Goal: Task Accomplishment & Management: Complete application form

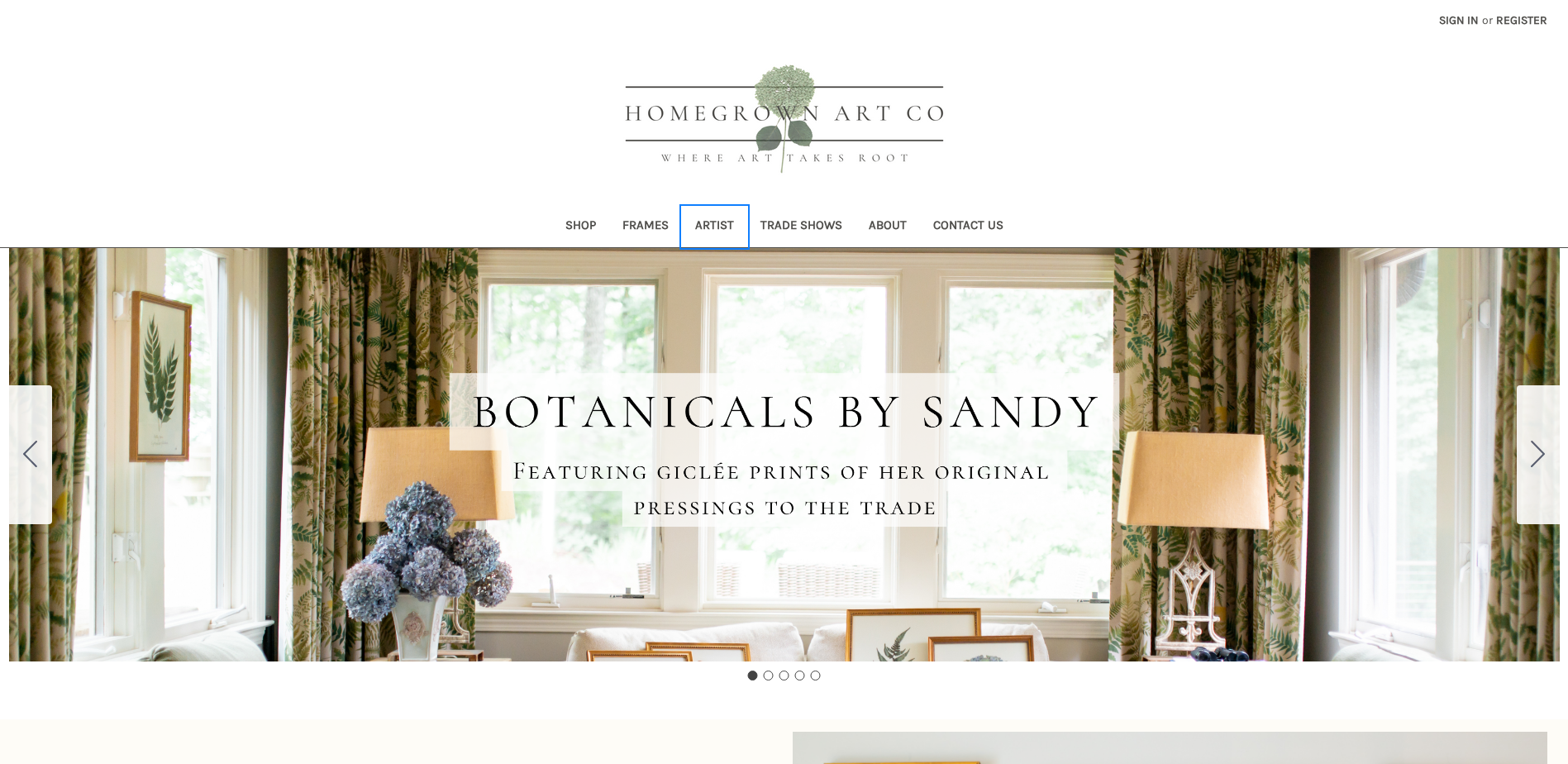
click at [710, 225] on link "Artist" at bounding box center [715, 227] width 65 height 41
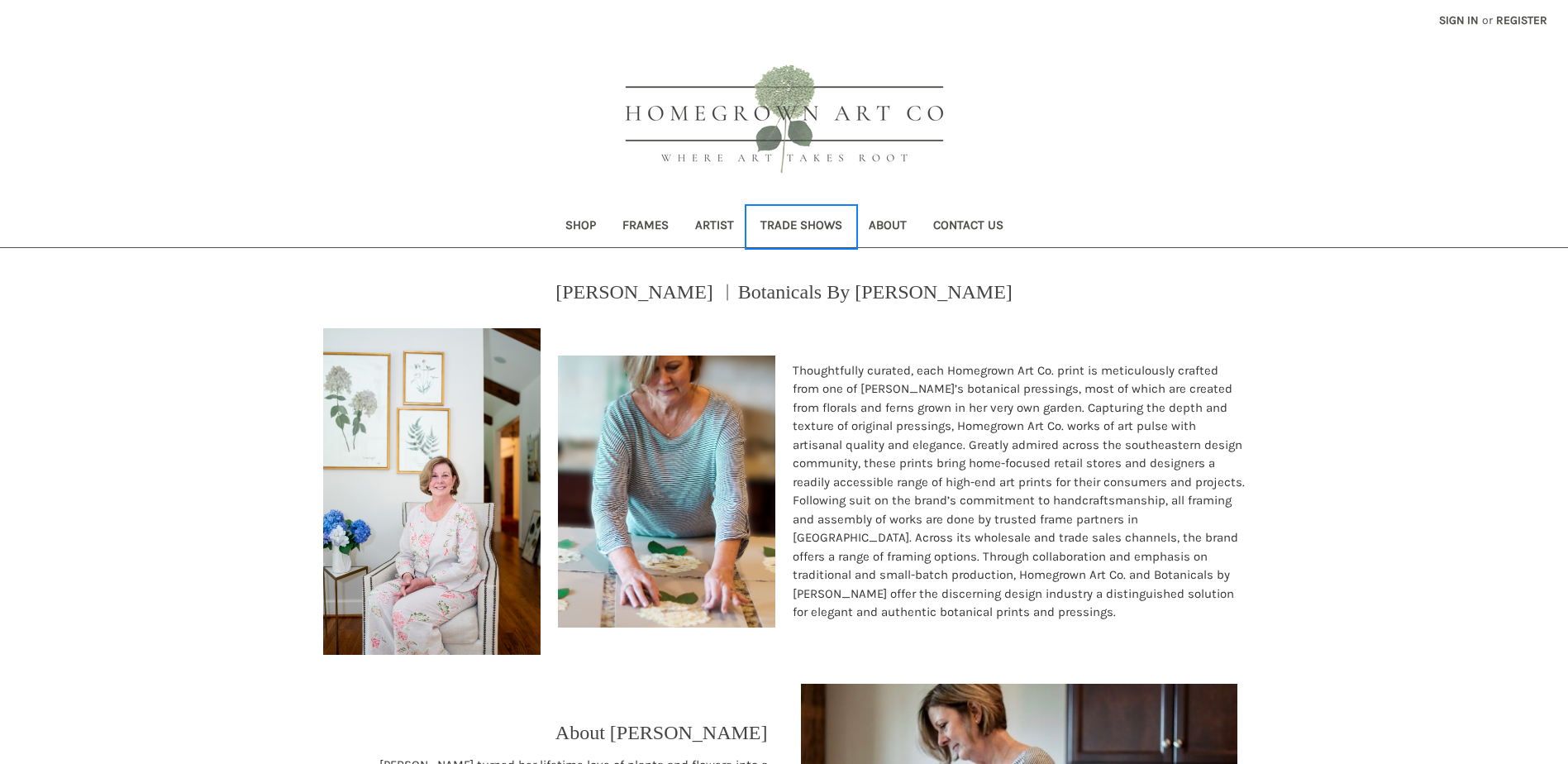
click at [777, 228] on link "Trade Shows" at bounding box center [801, 227] width 108 height 41
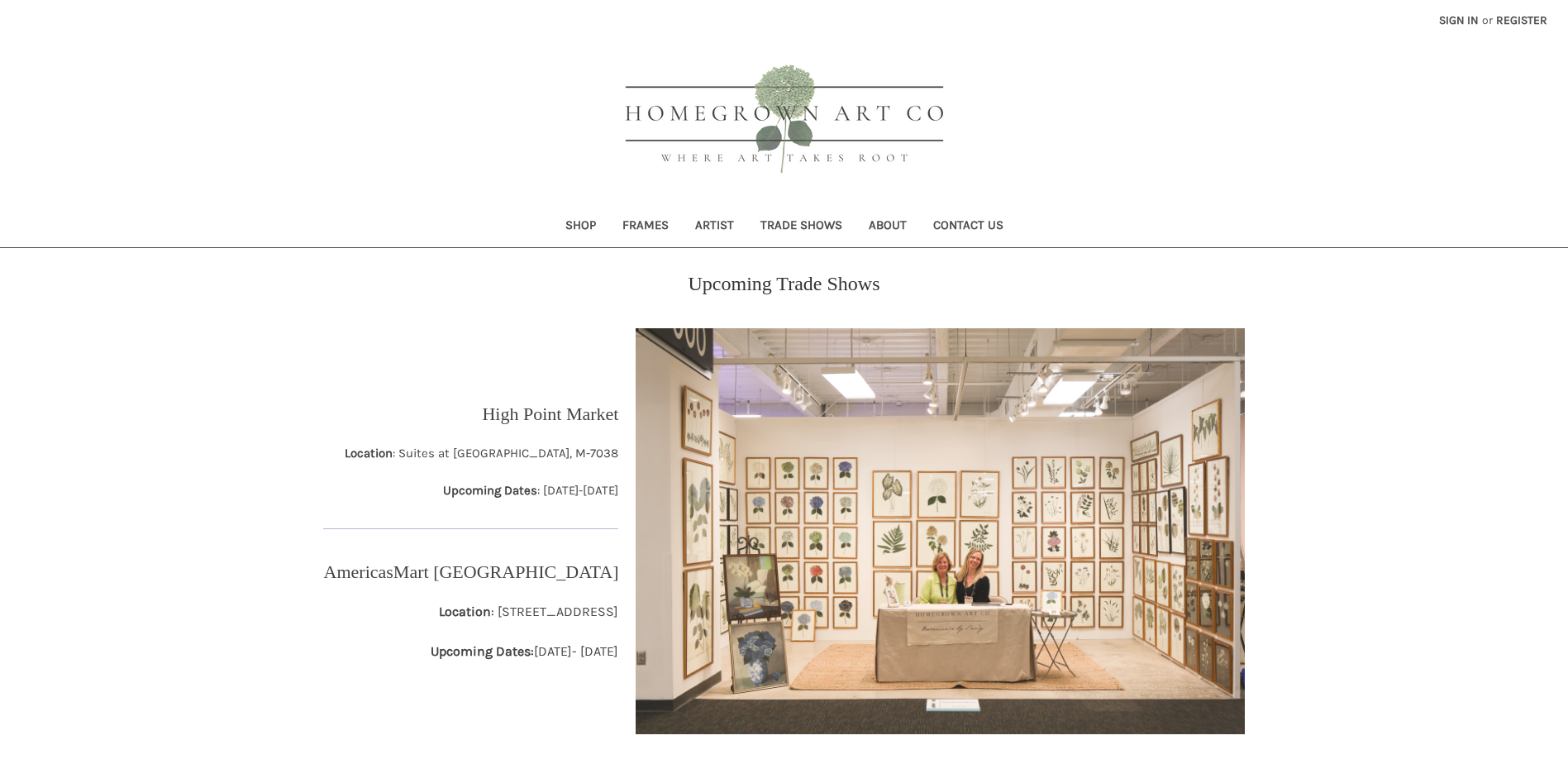
click at [874, 528] on img at bounding box center [940, 530] width 609 height 406
click at [590, 223] on link "Shop" at bounding box center [580, 227] width 57 height 41
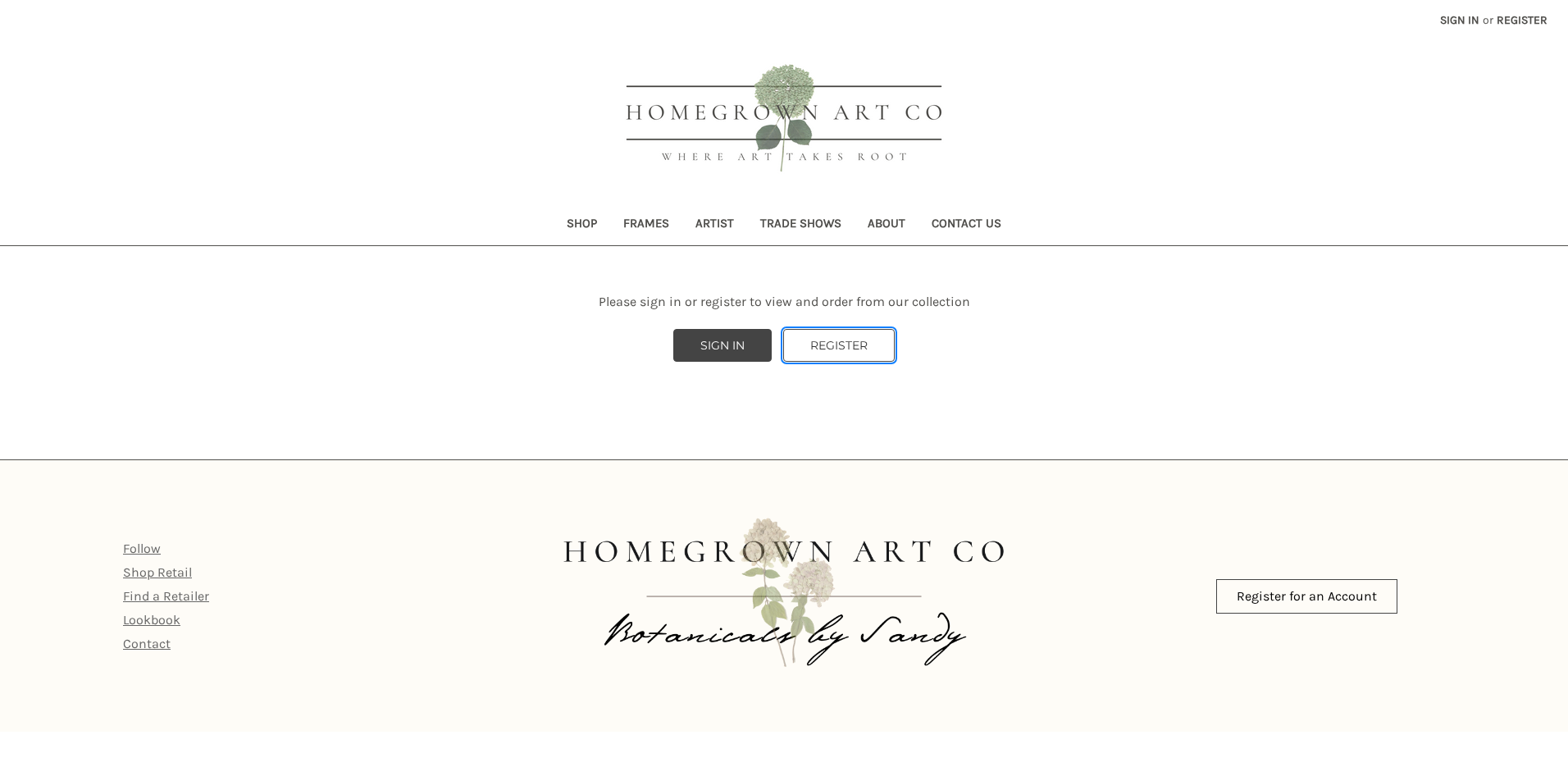
click at [868, 347] on link "REGISTER" at bounding box center [839, 345] width 111 height 33
